Goal: Information Seeking & Learning: Learn about a topic

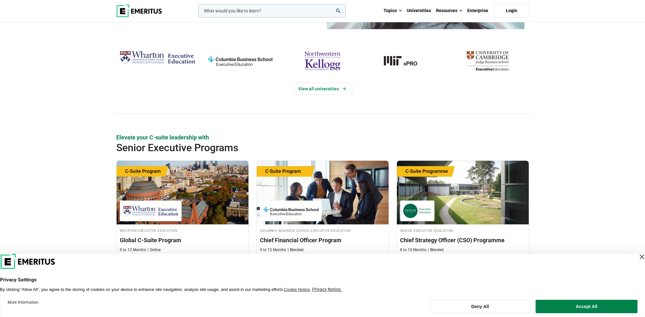
scroll to position [255, 0]
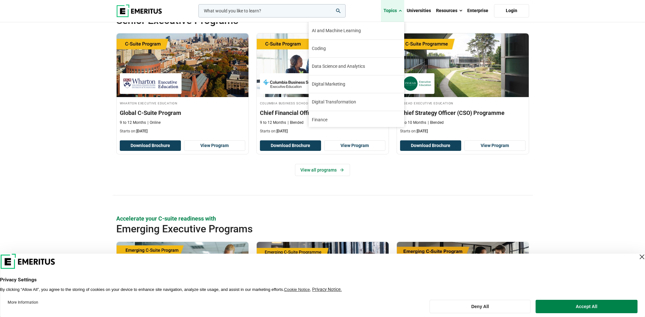
click at [390, 6] on link "Topics" at bounding box center [392, 11] width 23 height 22
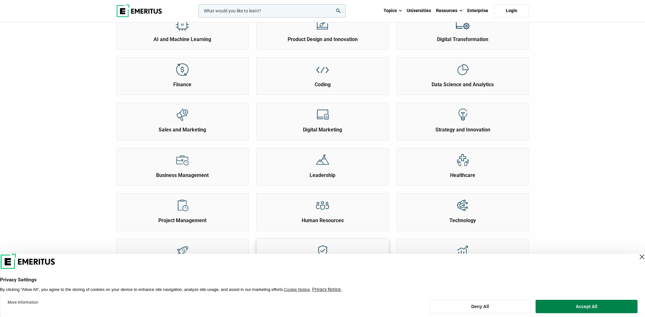
scroll to position [223, 0]
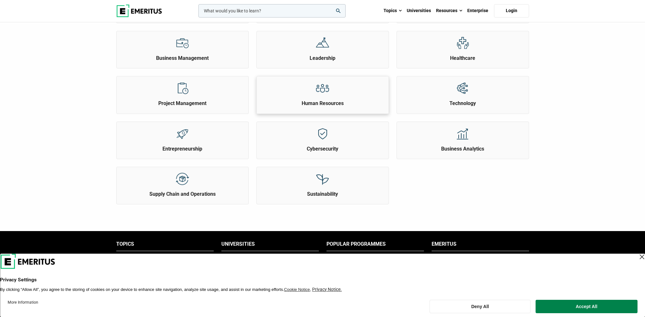
click at [322, 100] on div at bounding box center [322, 88] width 24 height 24
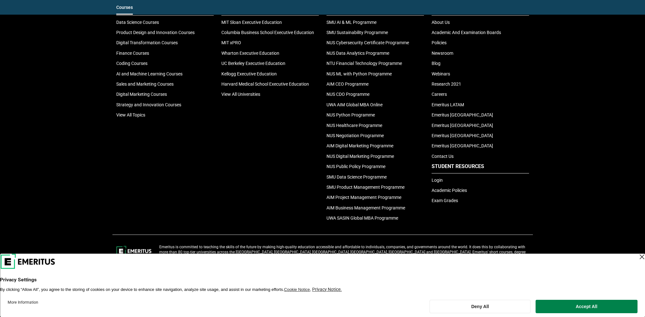
scroll to position [1148, 0]
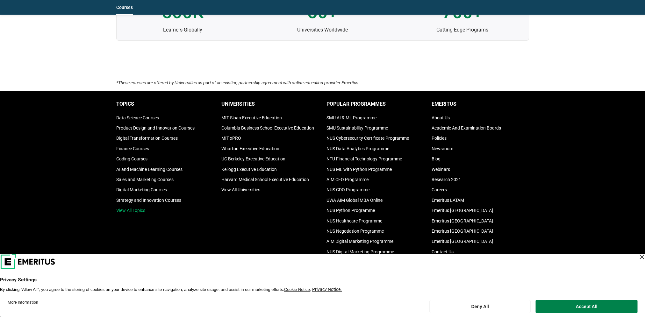
click at [133, 209] on link "View All Topics" at bounding box center [130, 210] width 29 height 5
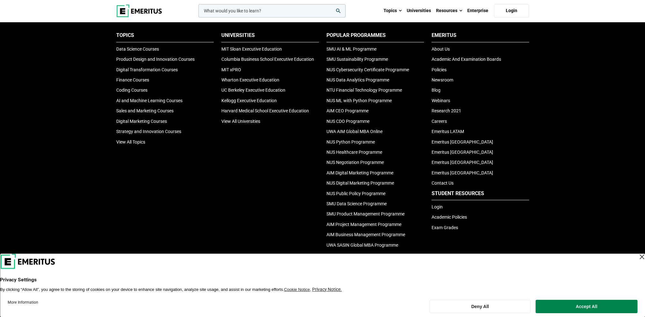
scroll to position [3, 0]
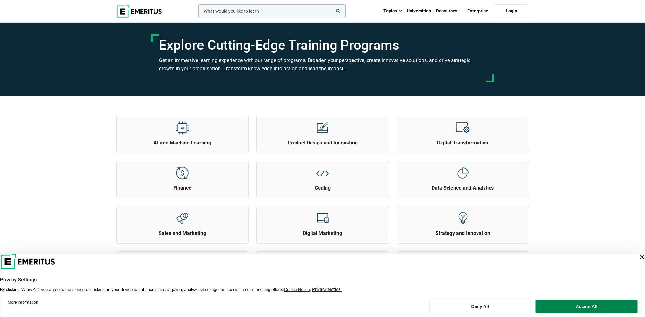
click at [265, 8] on input "woocommerce-product-search-field-0" at bounding box center [271, 10] width 147 height 13
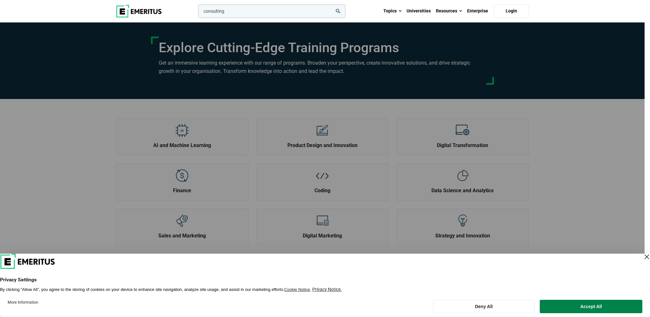
type input "consulting"
click at [197, 13] on button "search" at bounding box center [197, 13] width 0 height 0
